Goal: Information Seeking & Learning: Find specific fact

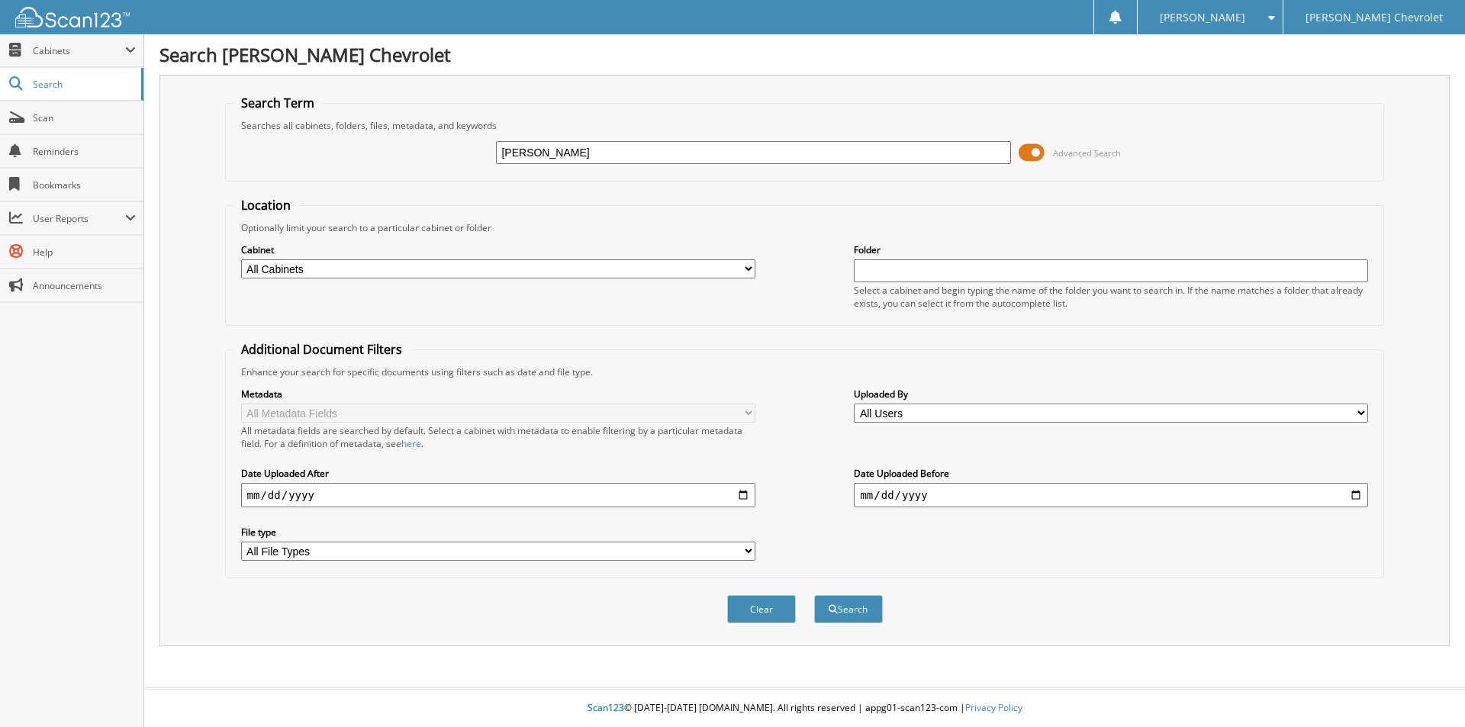
type input "[PERSON_NAME]"
click at [814, 595] on button "Search" at bounding box center [848, 609] width 69 height 28
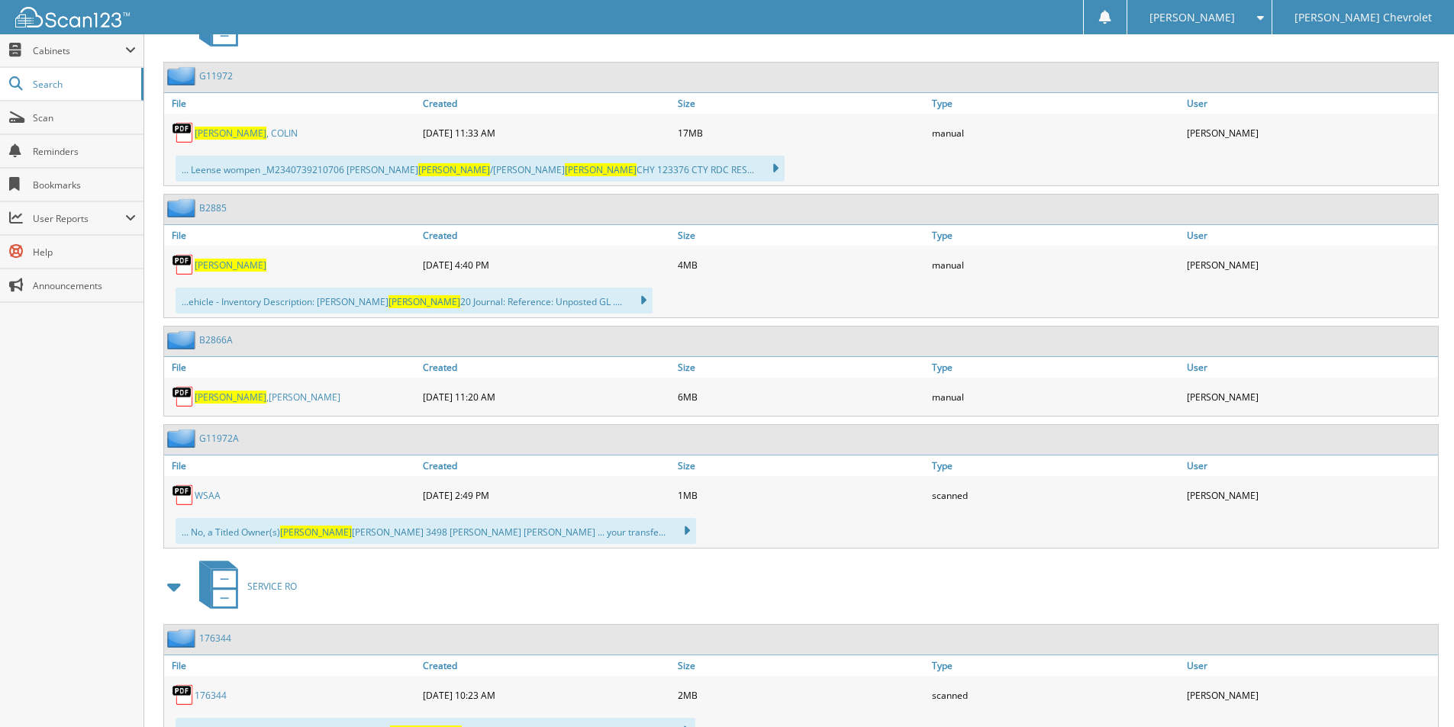
scroll to position [763, 0]
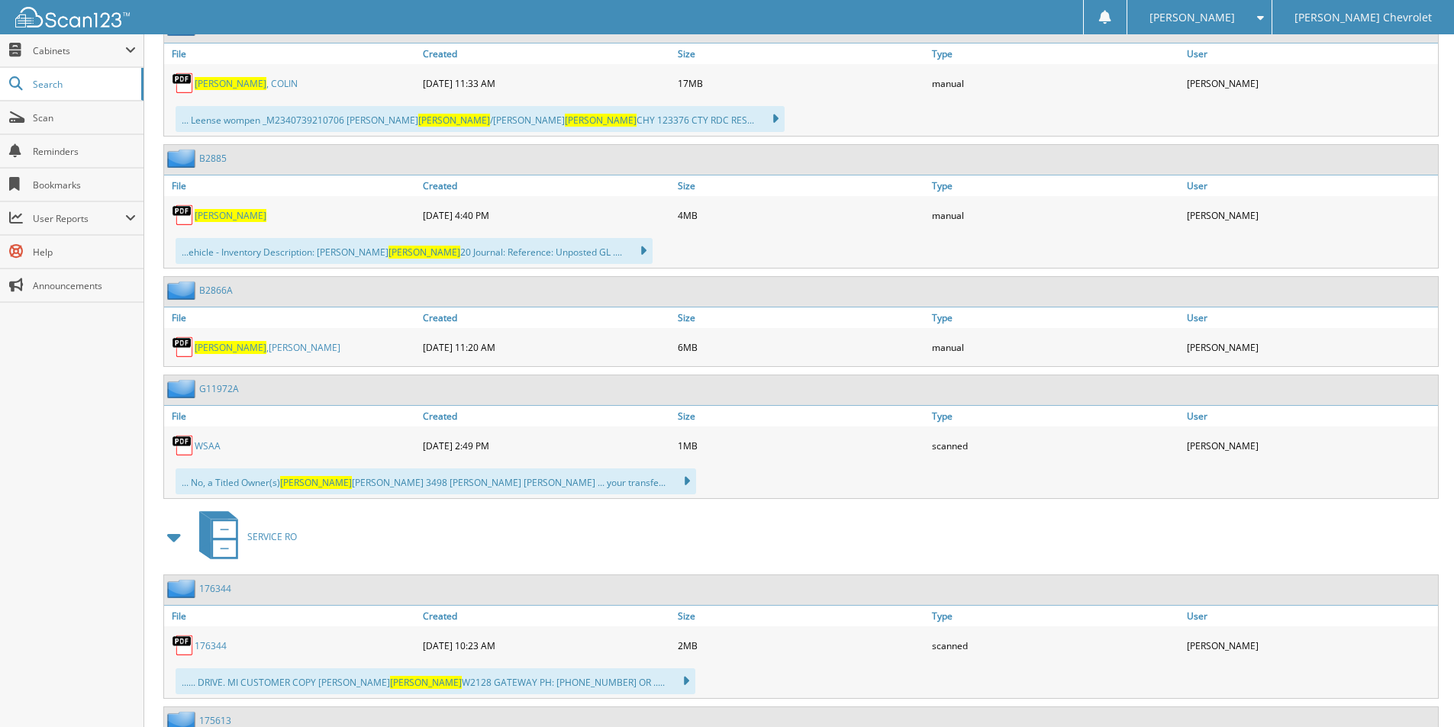
click at [226, 345] on span "[PERSON_NAME]" at bounding box center [231, 347] width 72 height 13
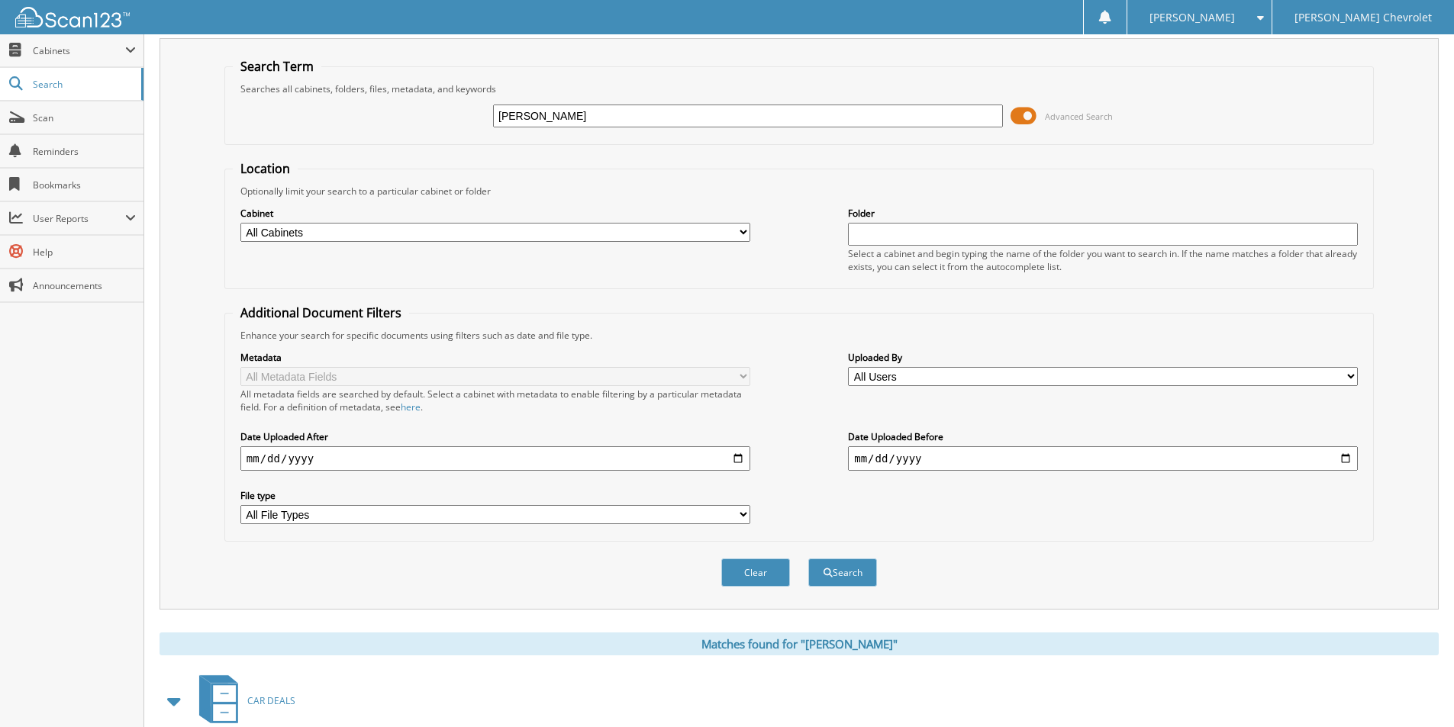
scroll to position [0, 0]
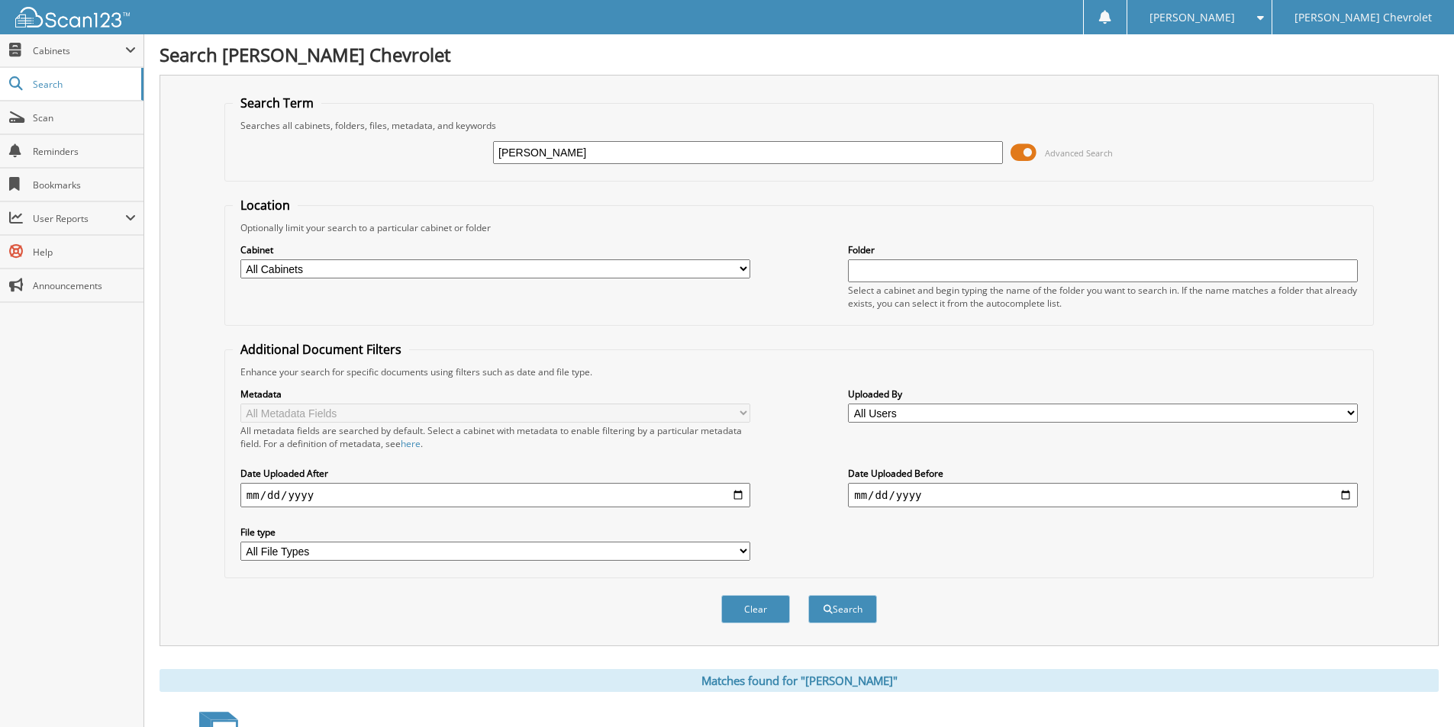
click at [552, 144] on input "[PERSON_NAME]" at bounding box center [748, 152] width 510 height 23
type input "[PERSON_NAME]"
click at [808, 595] on button "Search" at bounding box center [842, 609] width 69 height 28
click at [129, 55] on span at bounding box center [130, 50] width 11 height 12
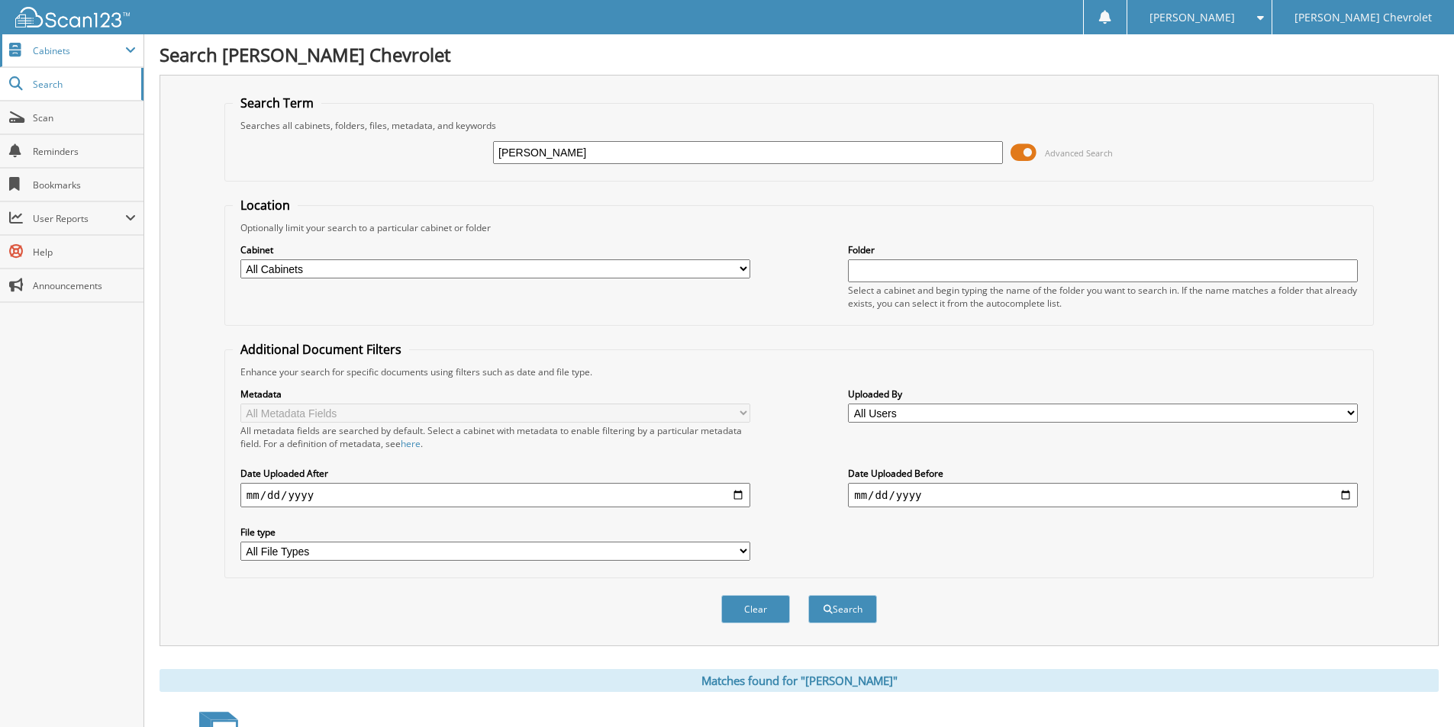
click at [129, 55] on span at bounding box center [130, 50] width 11 height 12
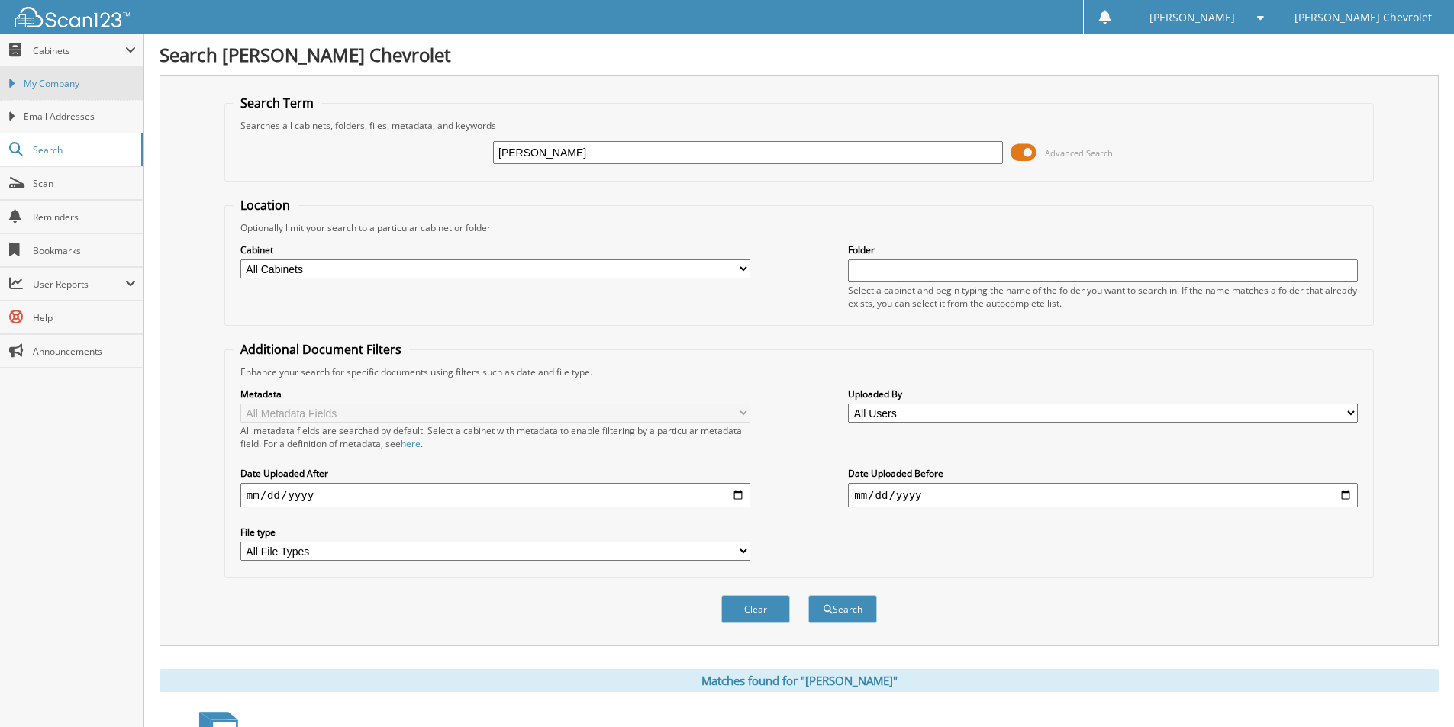
click at [26, 83] on span "My Company" at bounding box center [80, 84] width 112 height 14
